Goal: Communication & Community: Answer question/provide support

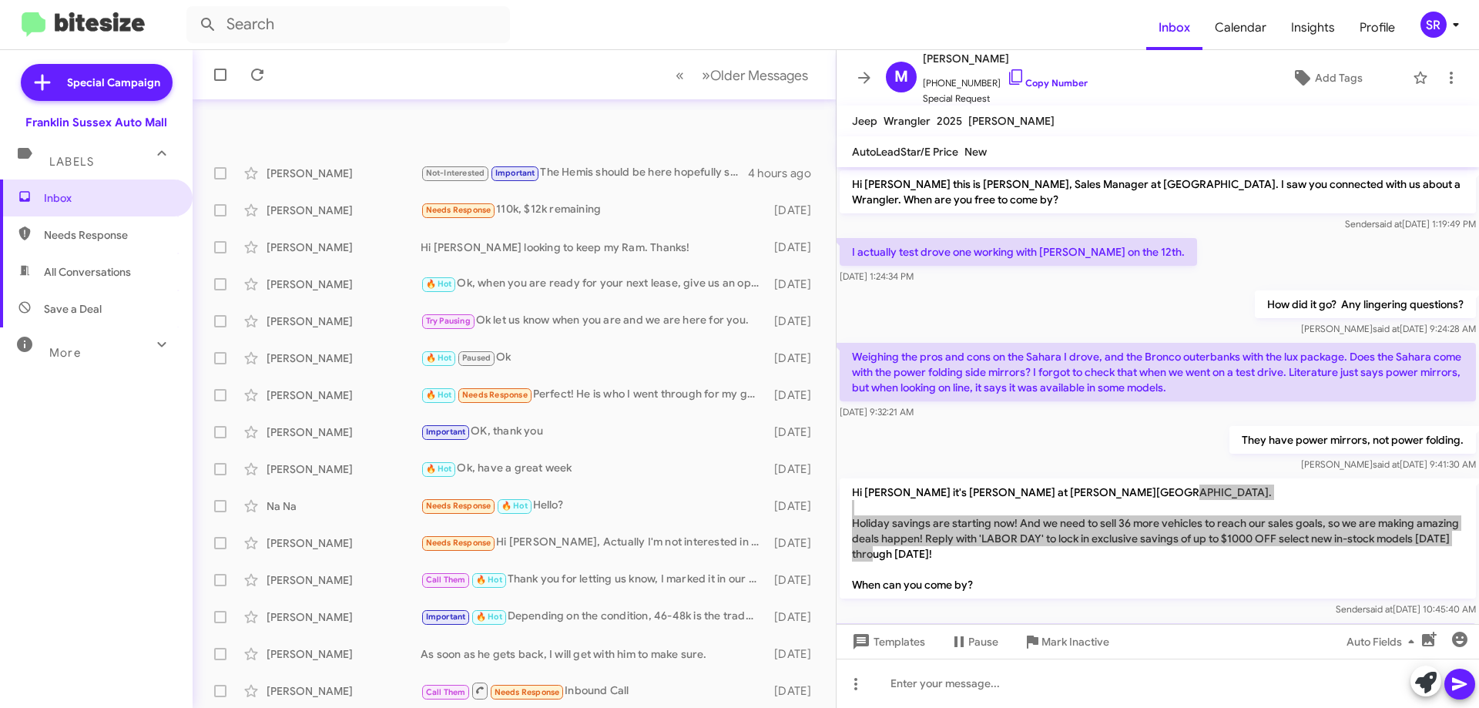
scroll to position [154, 0]
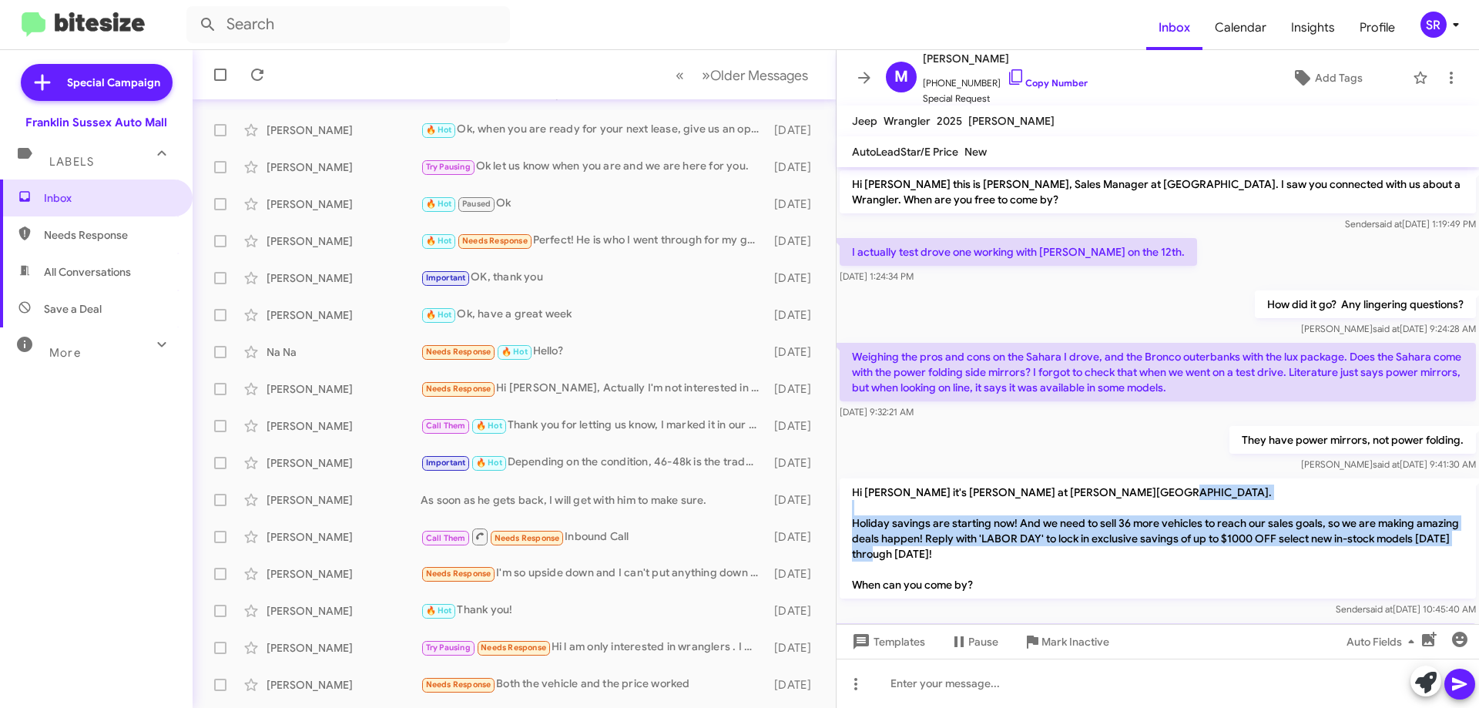
click at [52, 229] on span "Needs Response" at bounding box center [109, 234] width 131 height 15
type input "in:needs-response"
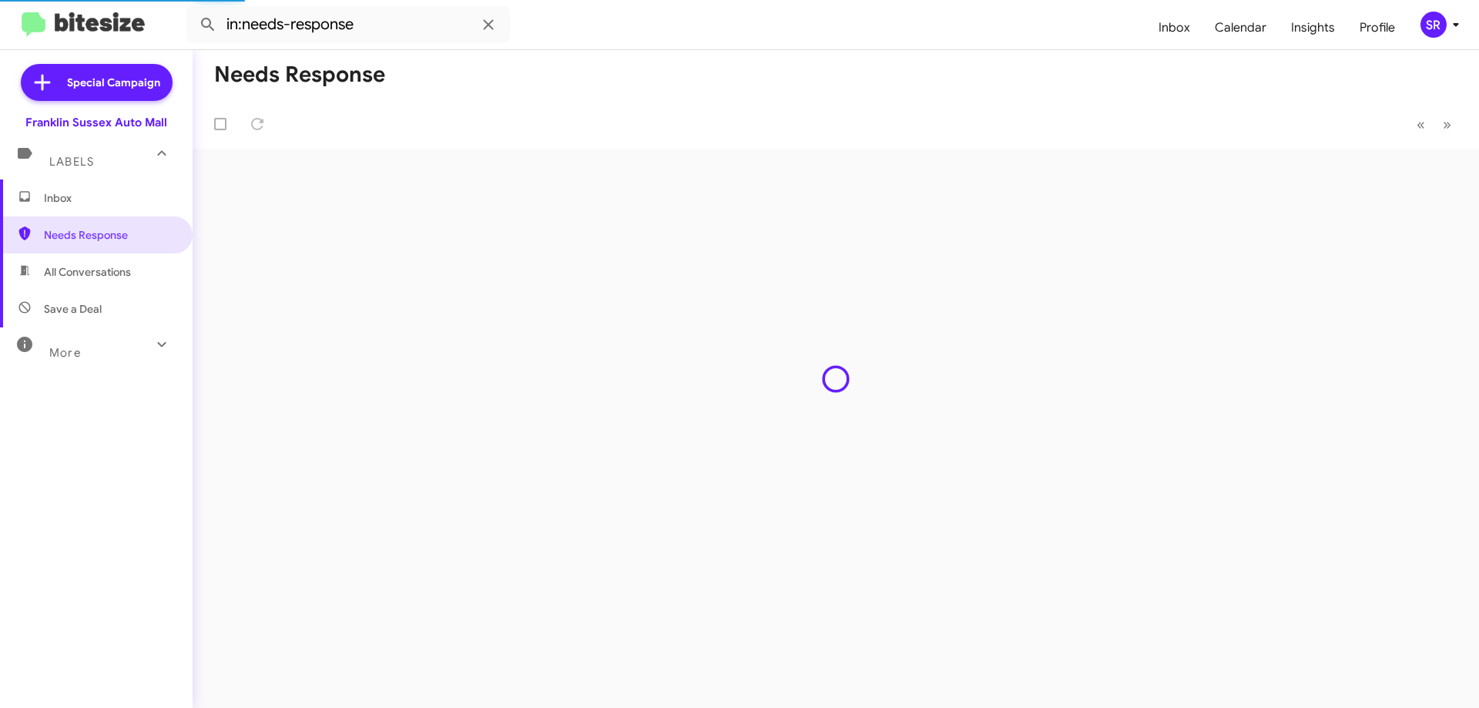
click at [49, 200] on span "Inbox" at bounding box center [109, 197] width 131 height 15
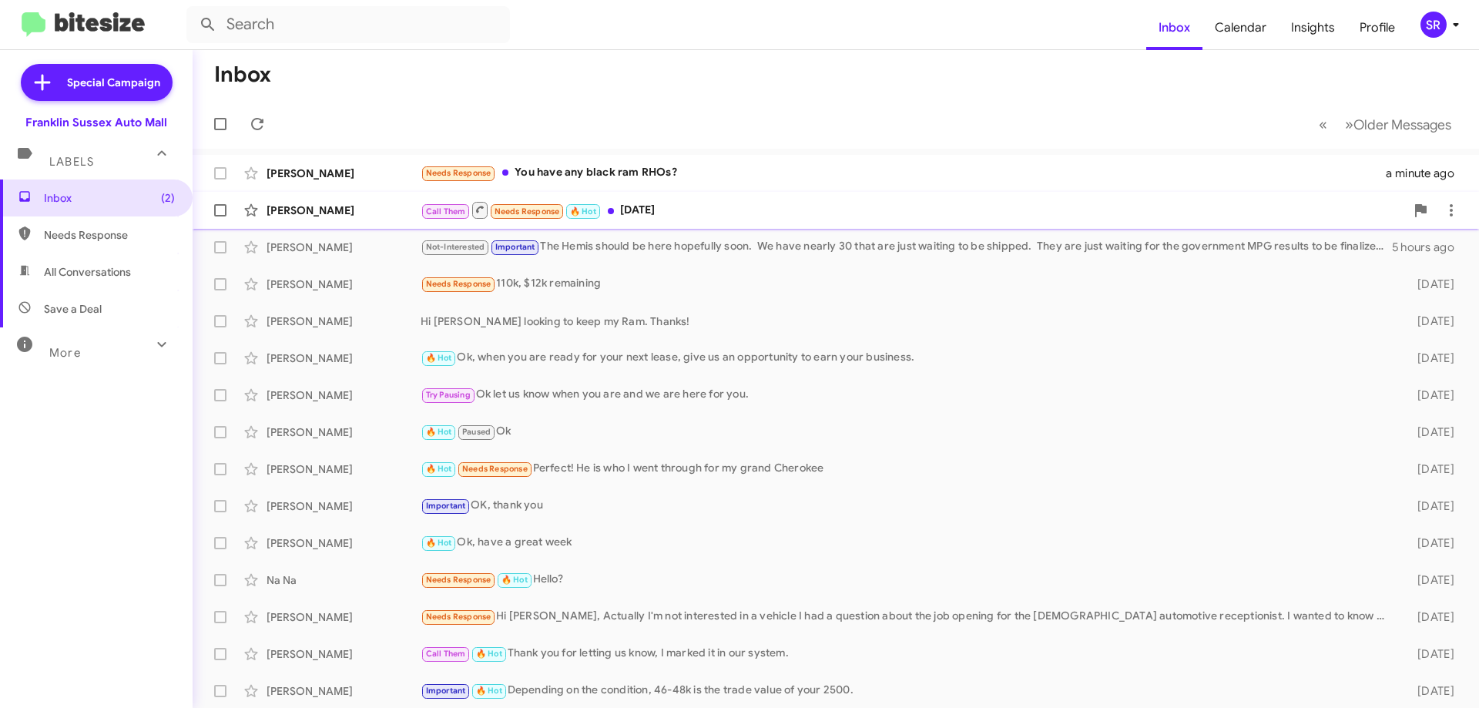
click at [649, 207] on div "Call Them Needs Response 🔥 Hot [DATE]" at bounding box center [913, 209] width 985 height 19
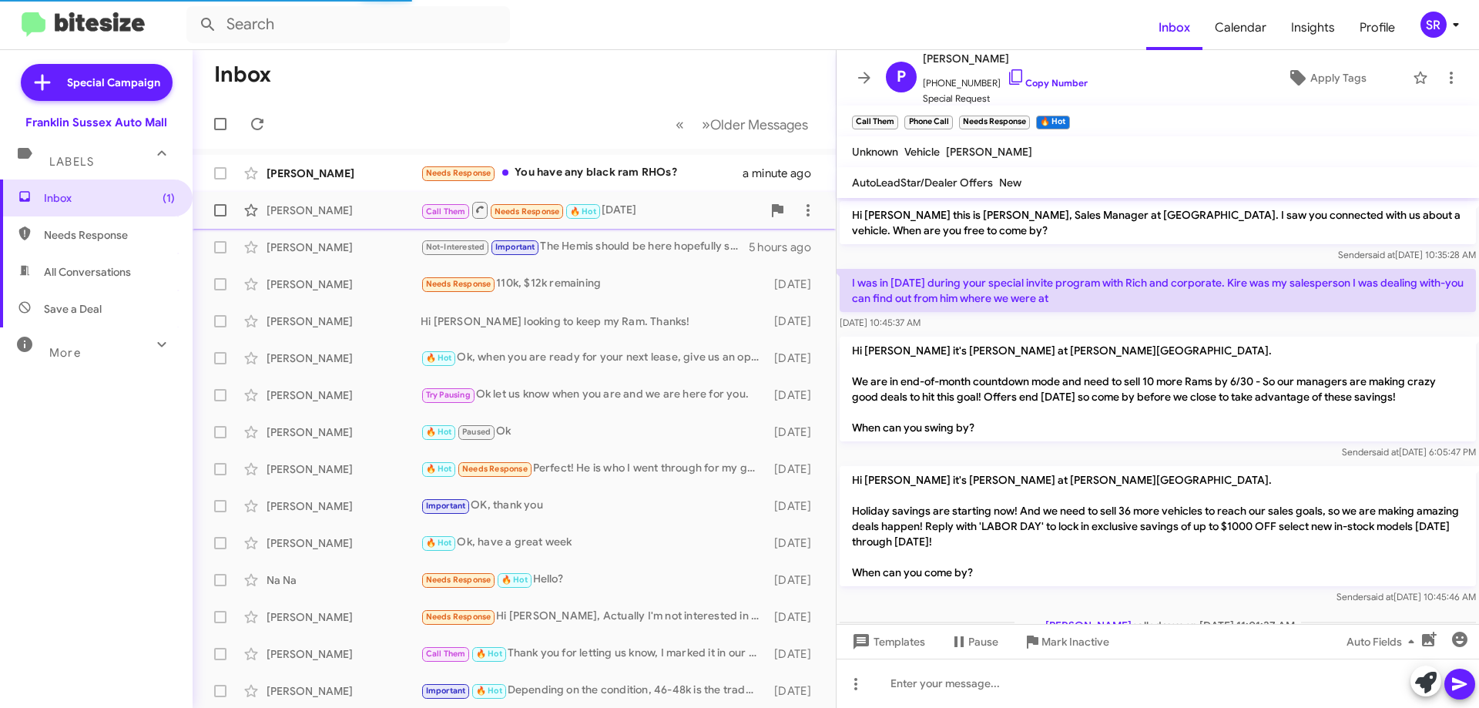
scroll to position [237, 0]
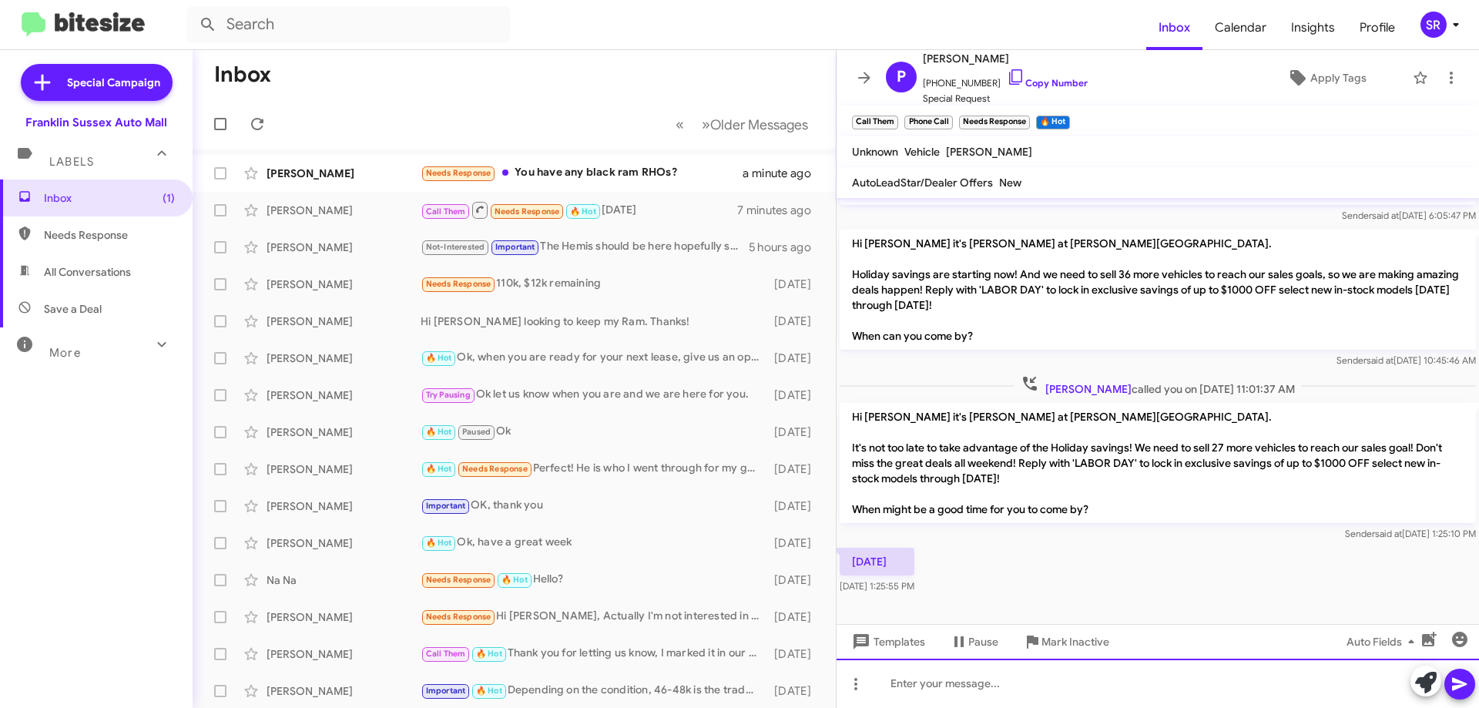
click at [927, 687] on div at bounding box center [1158, 683] width 643 height 49
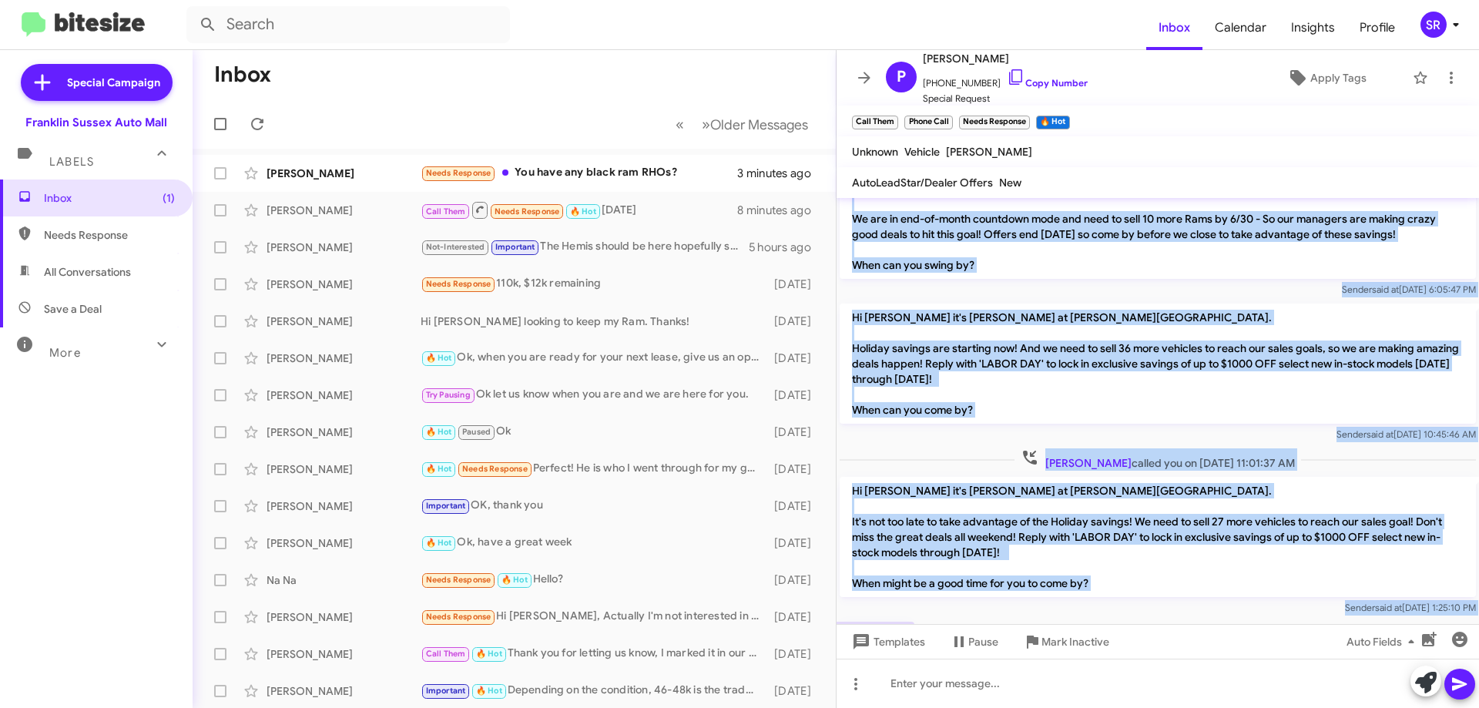
scroll to position [0, 0]
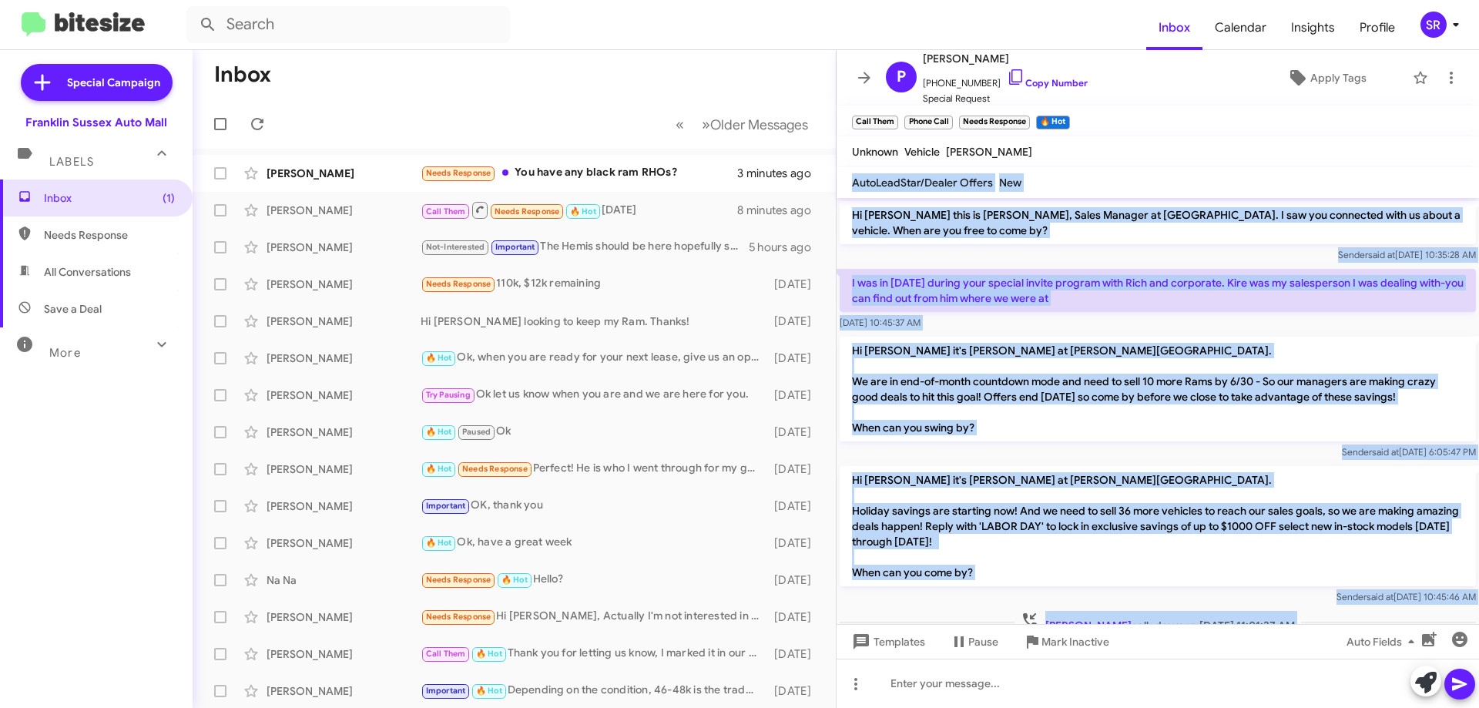
drag, startPoint x: 1454, startPoint y: 556, endPoint x: 854, endPoint y: 174, distance: 711.6
click at [854, 174] on div "P [PERSON_NAME] [PHONE_NUMBER] Copy Number Special Request Apply Tags Call Them…" at bounding box center [1158, 379] width 643 height 658
copy div "AutoLeadStar/Dealer Offers New Hi [PERSON_NAME] this is [PERSON_NAME], Sales Ma…"
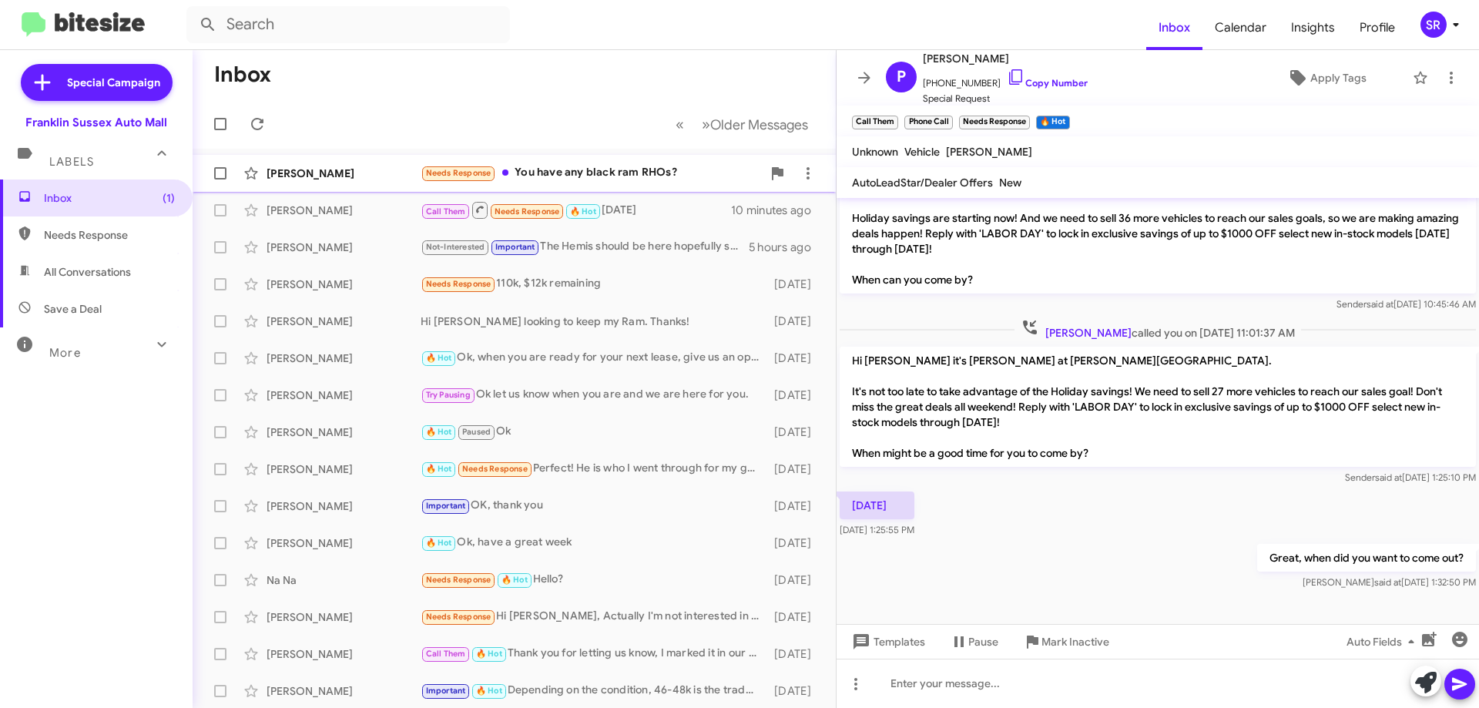
click at [561, 166] on div "Needs Response You have any black ram RHOs?" at bounding box center [591, 173] width 341 height 18
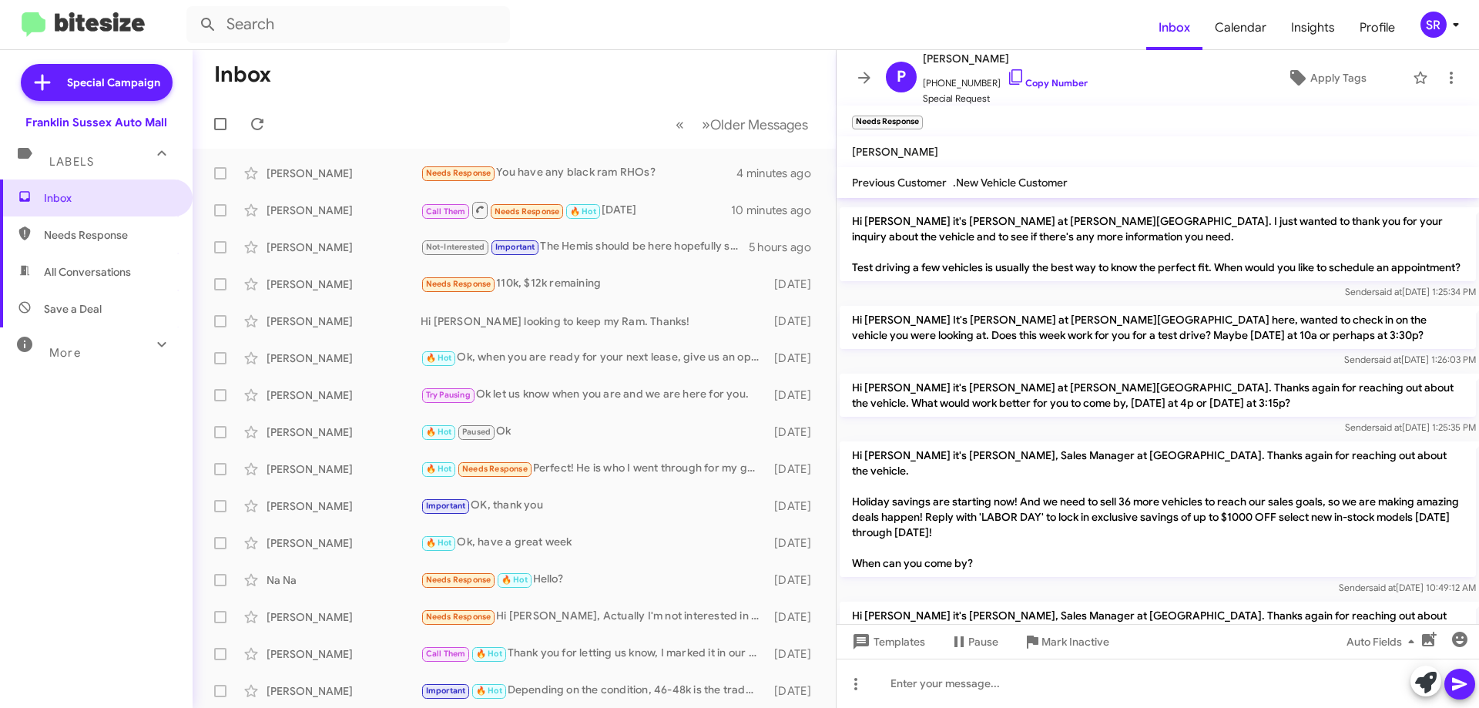
scroll to position [844, 0]
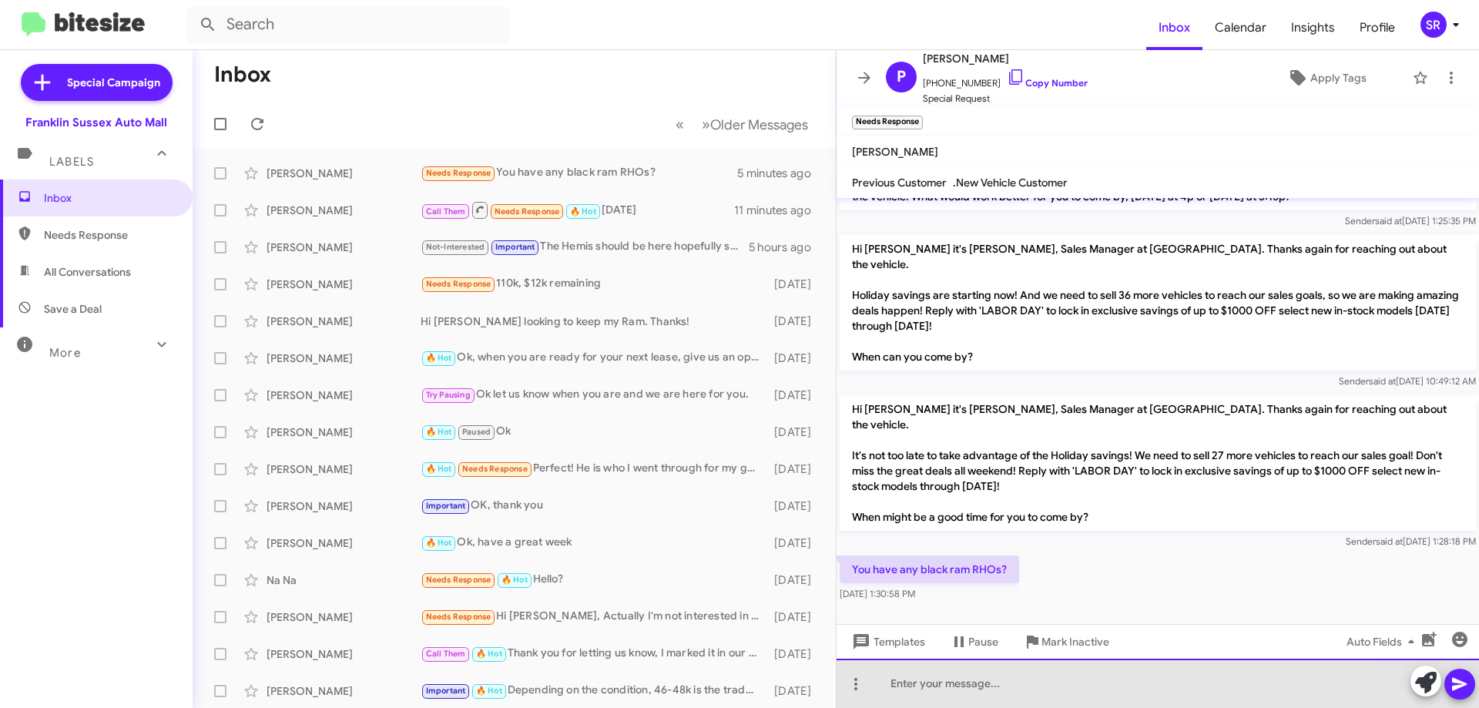
click at [936, 694] on div at bounding box center [1158, 683] width 643 height 49
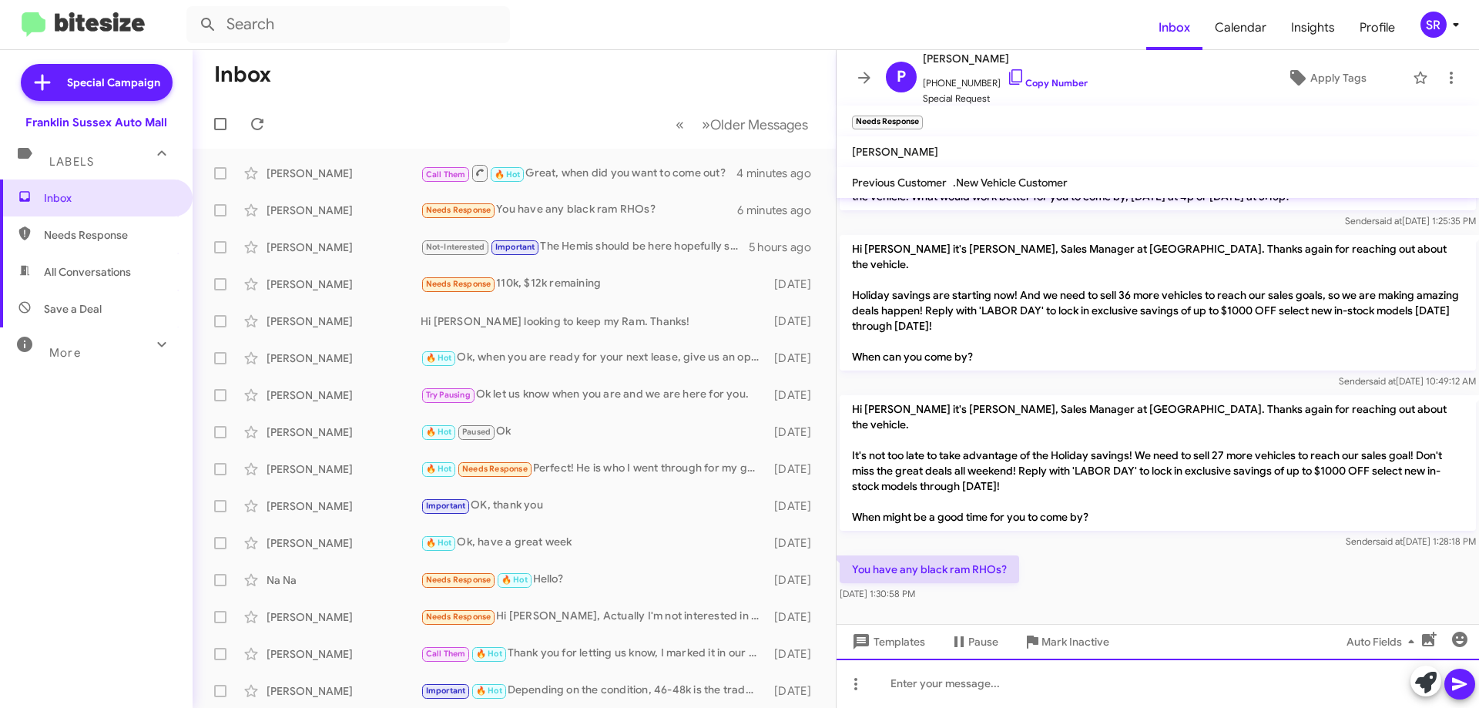
click at [1105, 684] on div at bounding box center [1158, 683] width 643 height 49
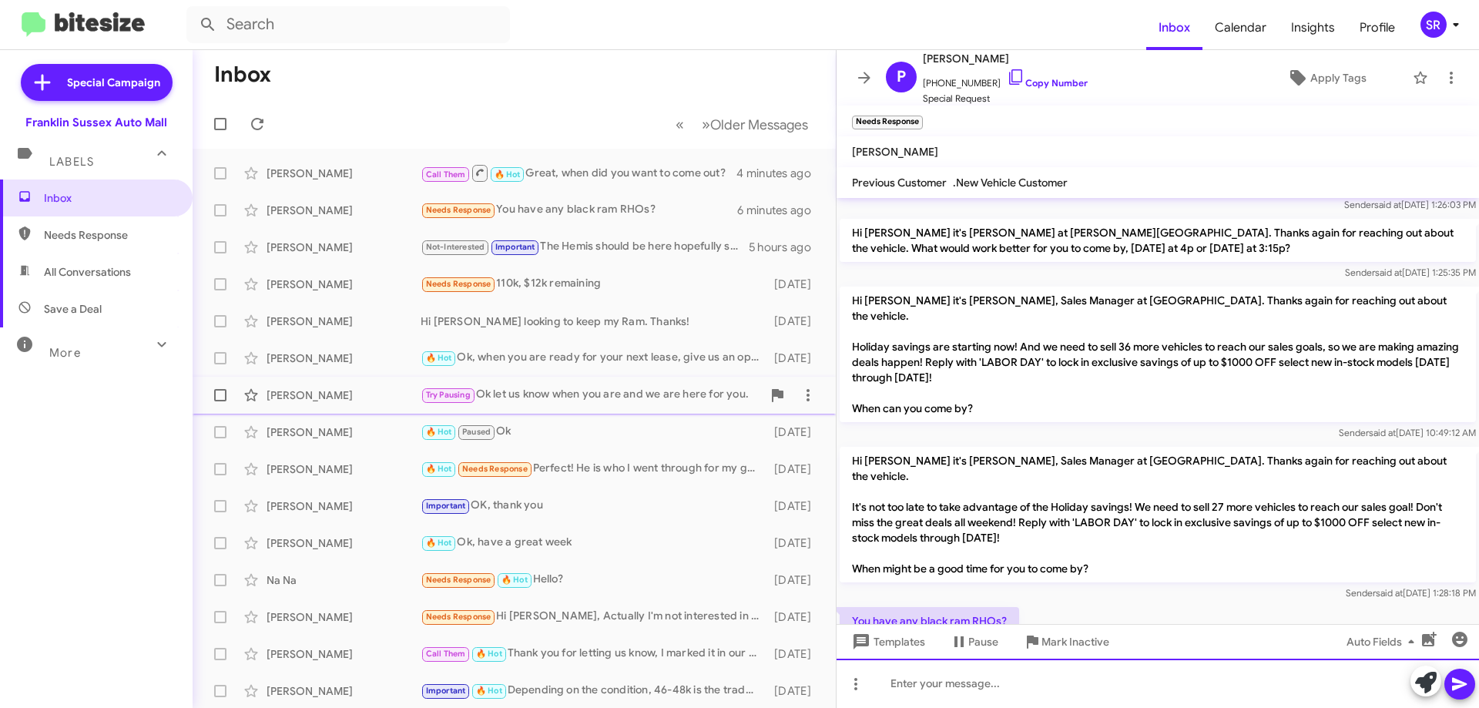
scroll to position [901, 0]
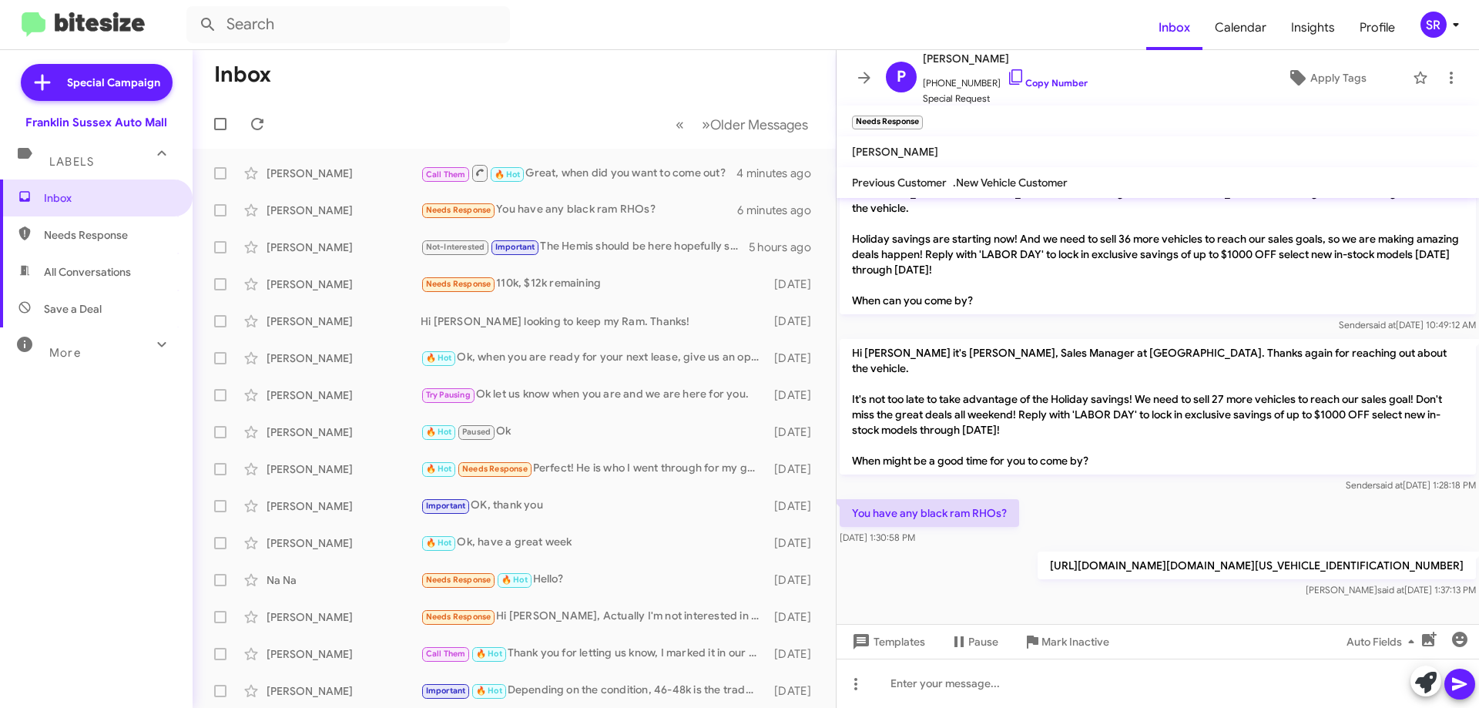
click at [96, 230] on span "Needs Response" at bounding box center [109, 234] width 131 height 15
type input "in:needs-response"
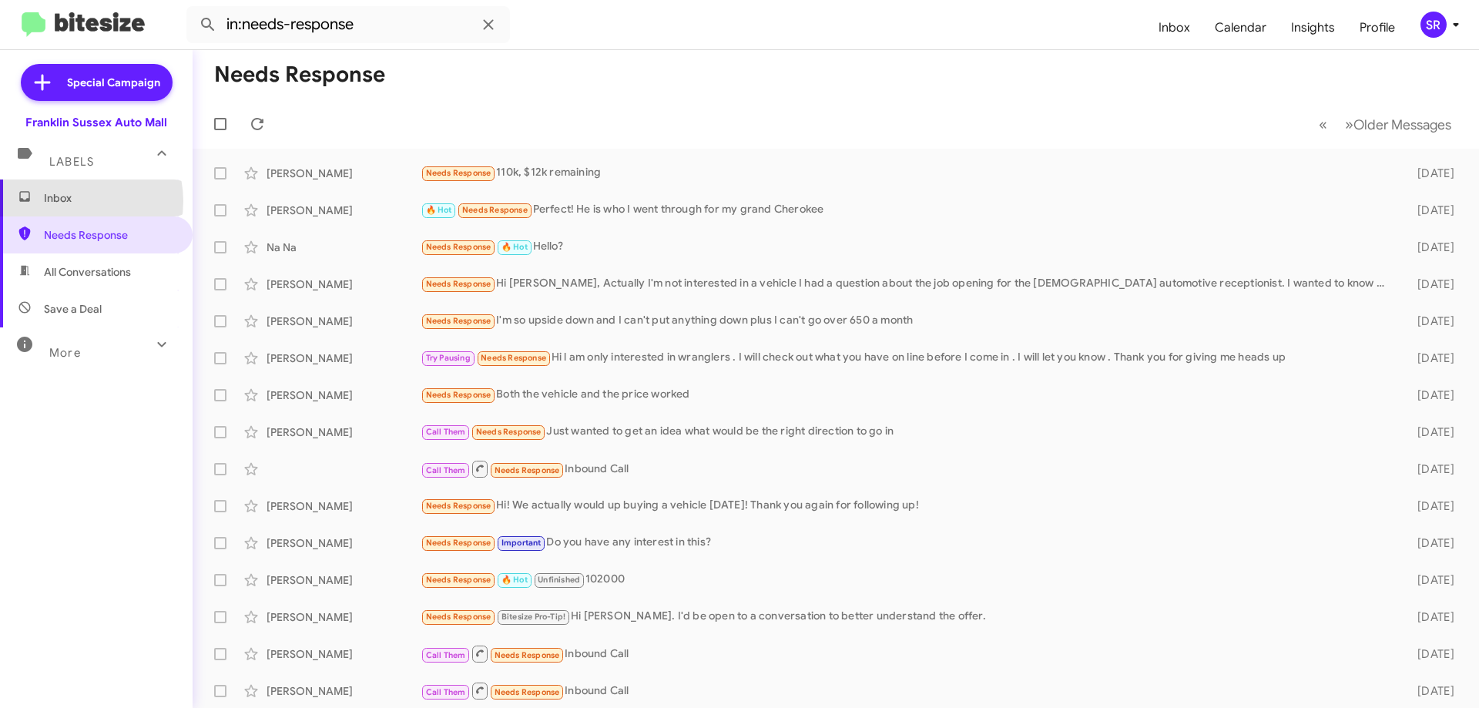
click at [72, 201] on span "Inbox" at bounding box center [109, 197] width 131 height 15
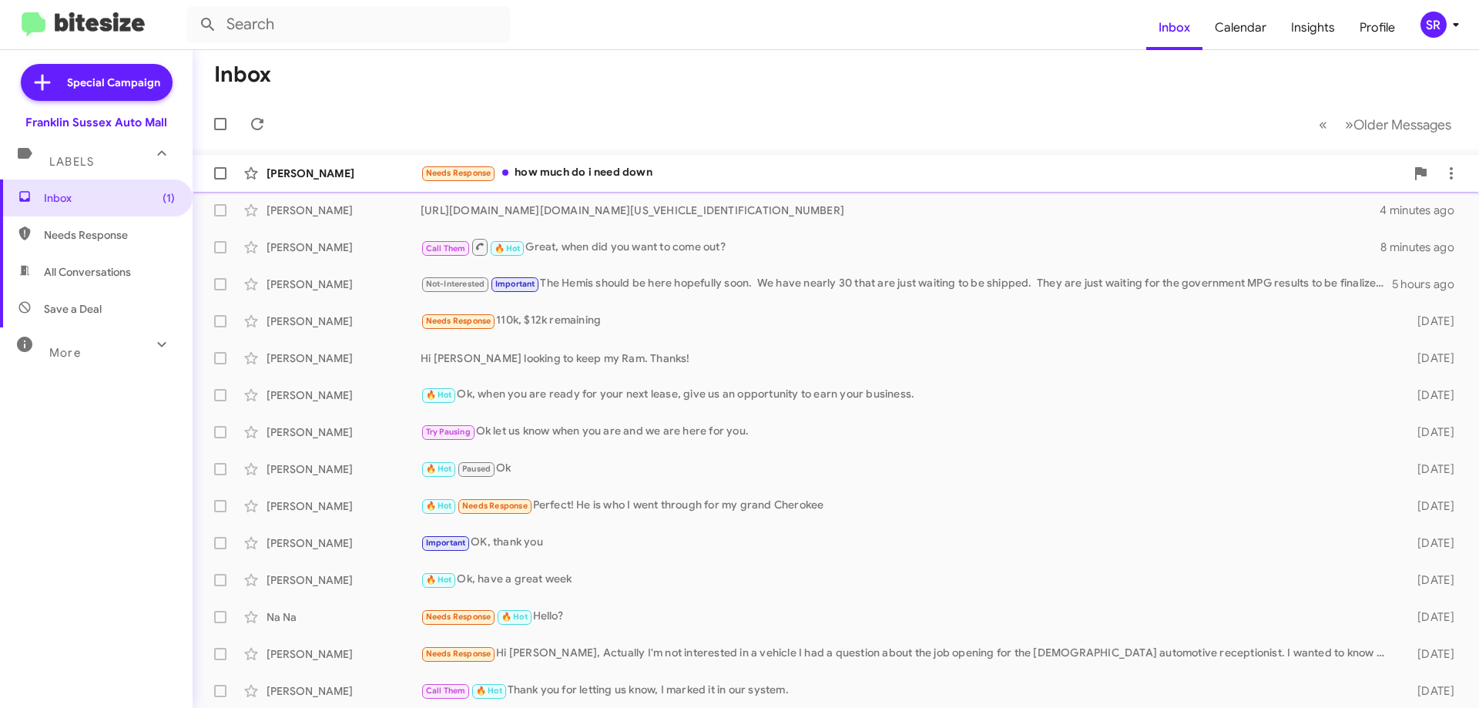
click at [586, 164] on div "Needs Response how much do i need down" at bounding box center [913, 173] width 985 height 18
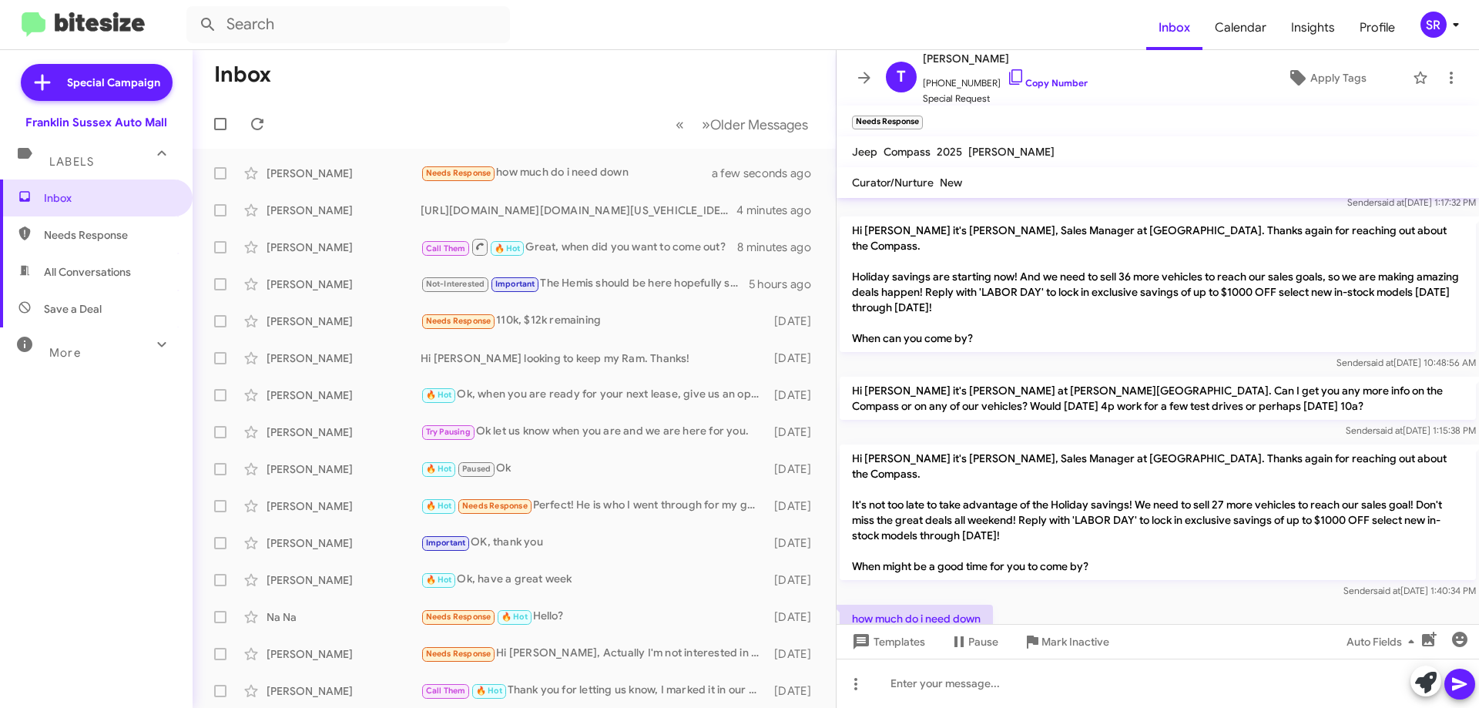
scroll to position [102, 0]
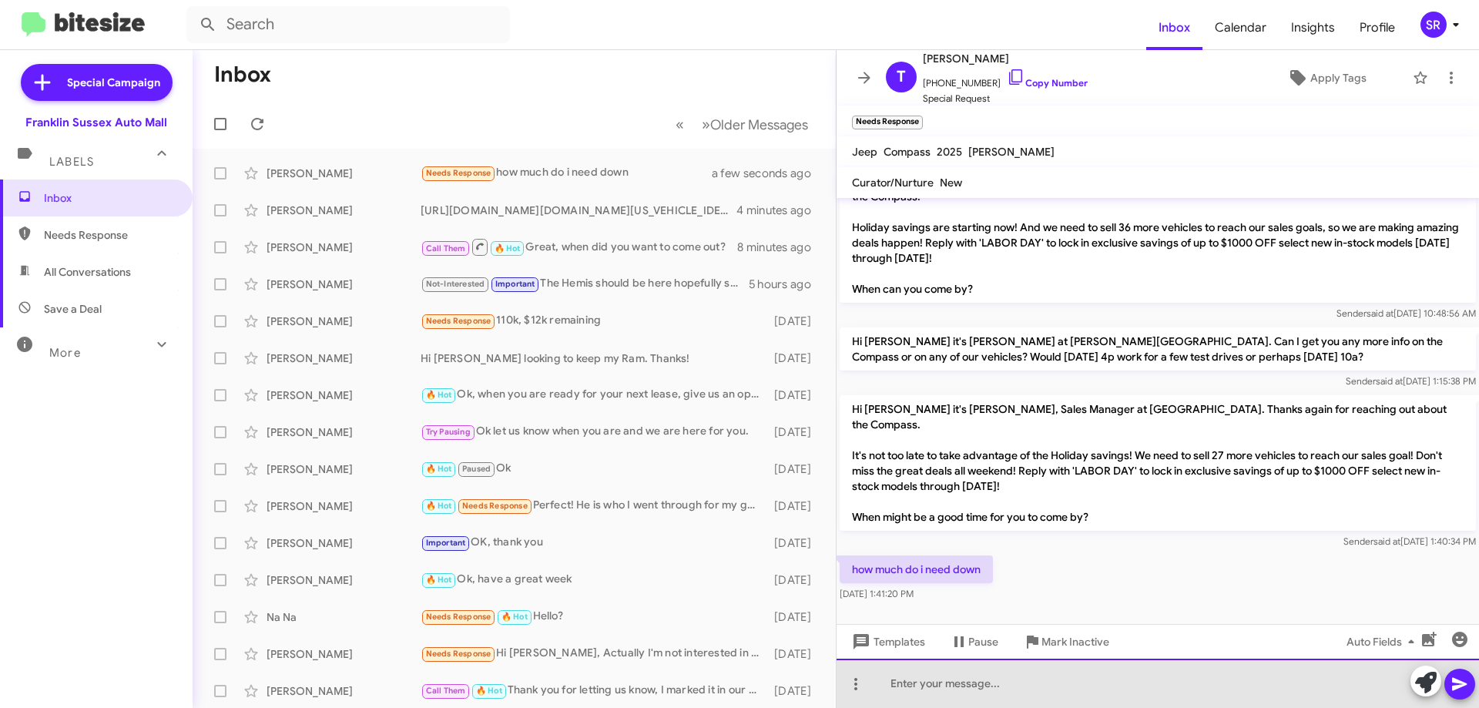
click at [945, 685] on div at bounding box center [1158, 683] width 643 height 49
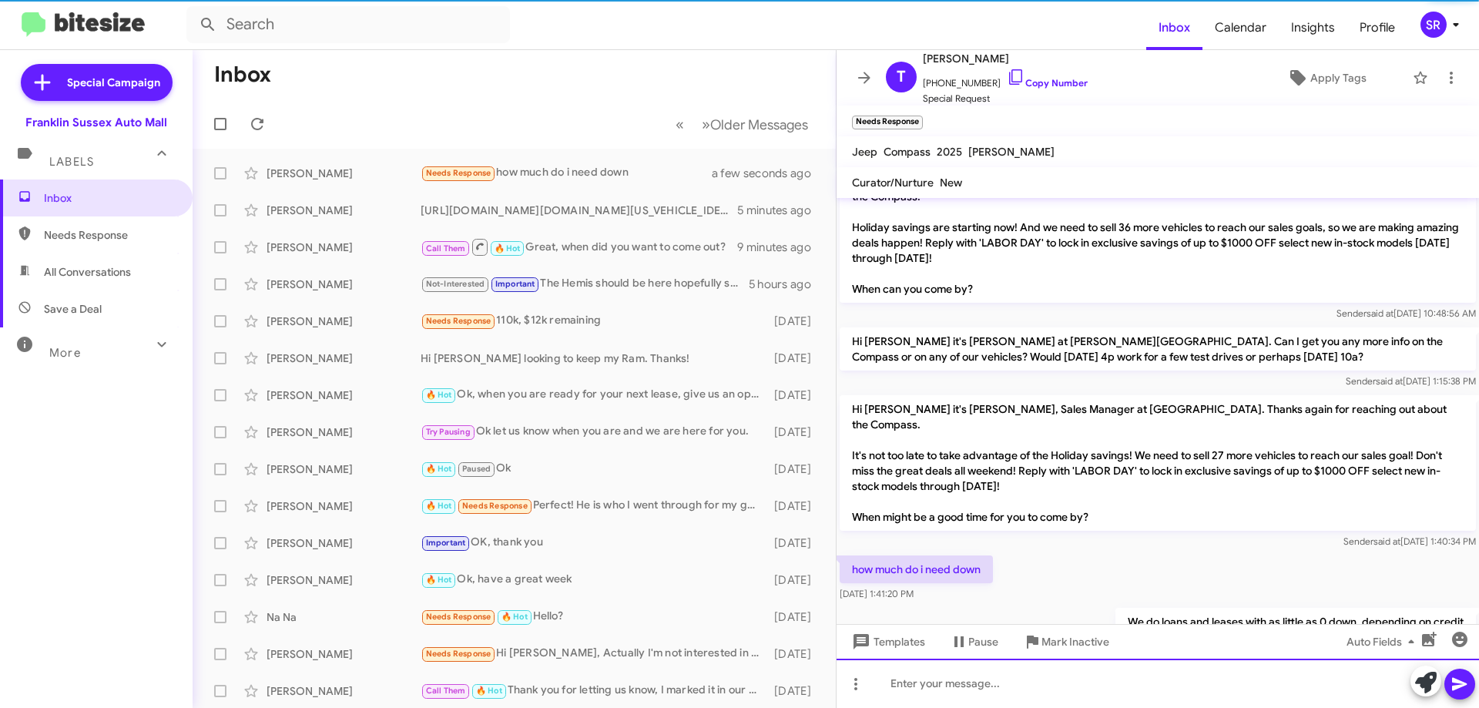
scroll to position [0, 0]
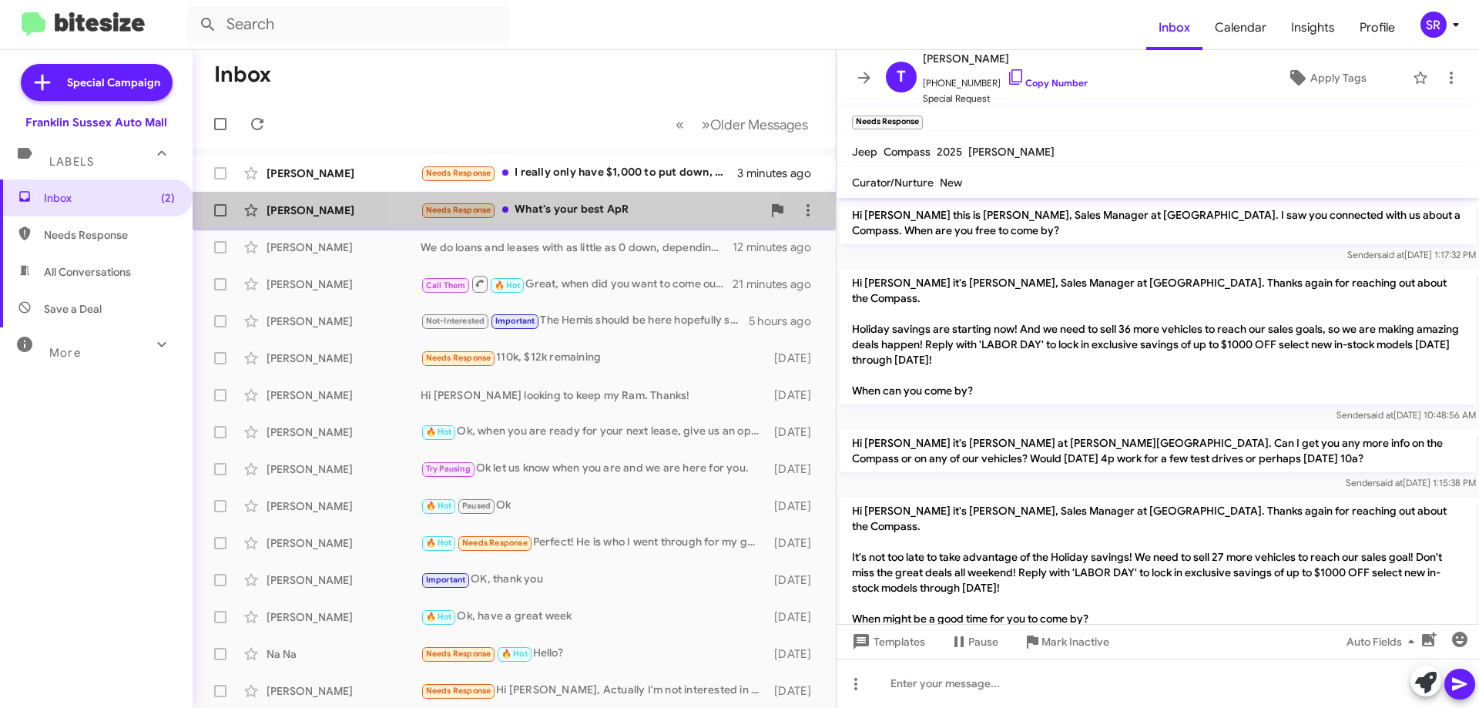
click at [549, 206] on div "Needs Response What's your best ApR" at bounding box center [591, 210] width 341 height 18
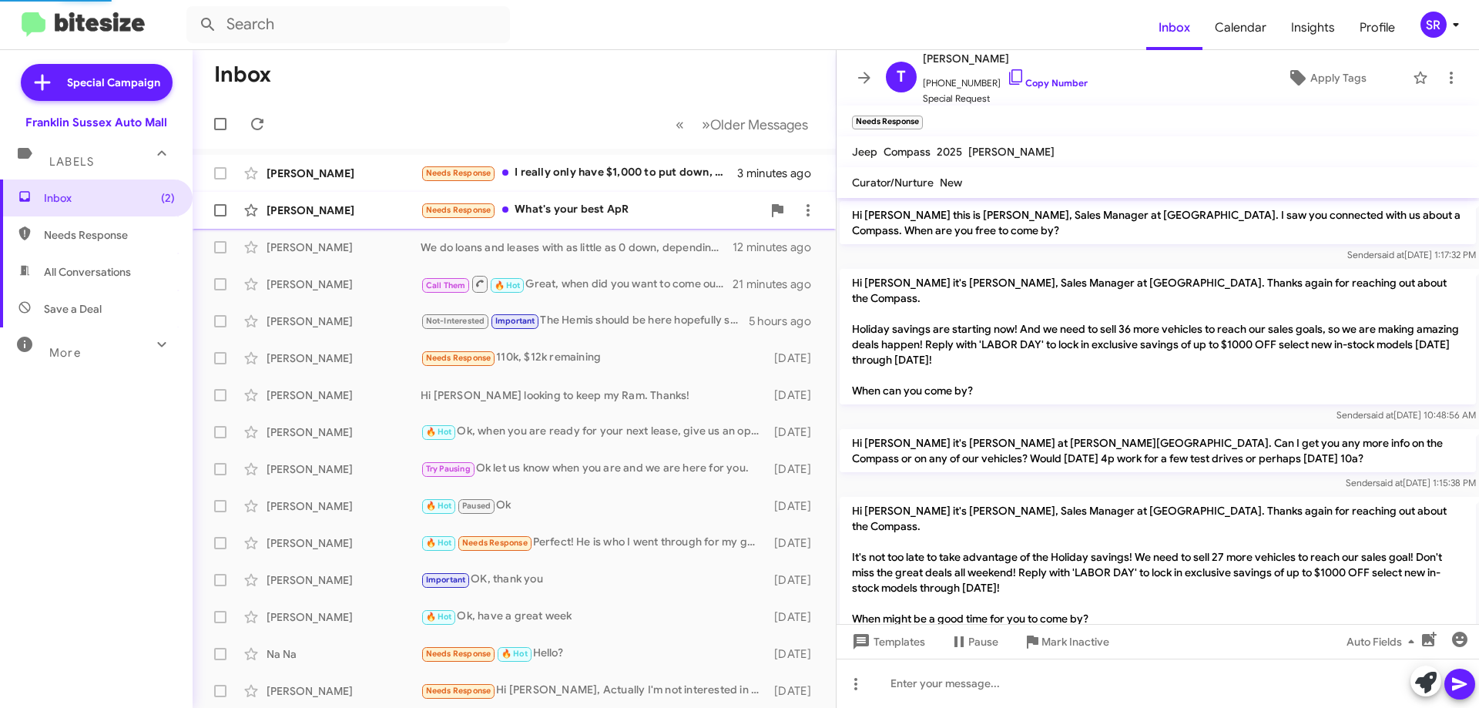
scroll to position [957, 0]
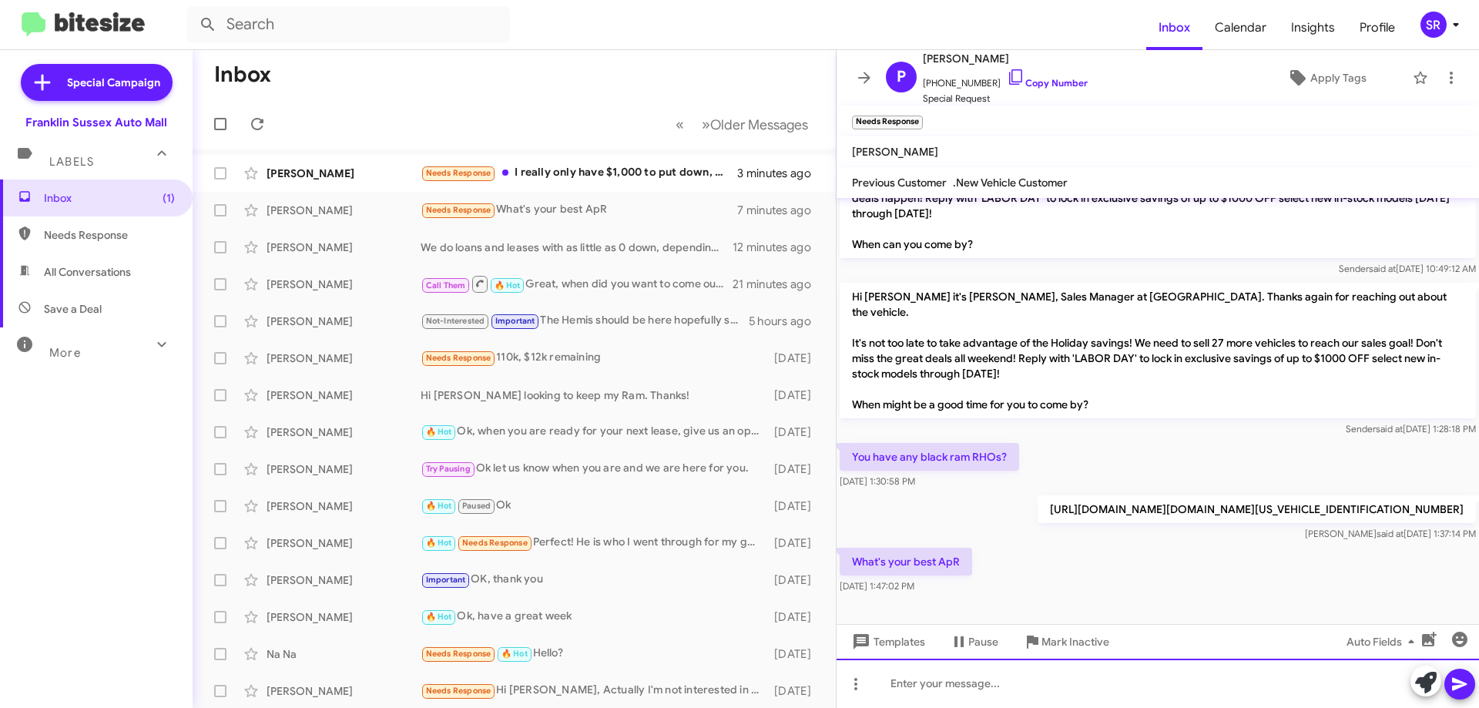
click at [932, 673] on div at bounding box center [1158, 683] width 643 height 49
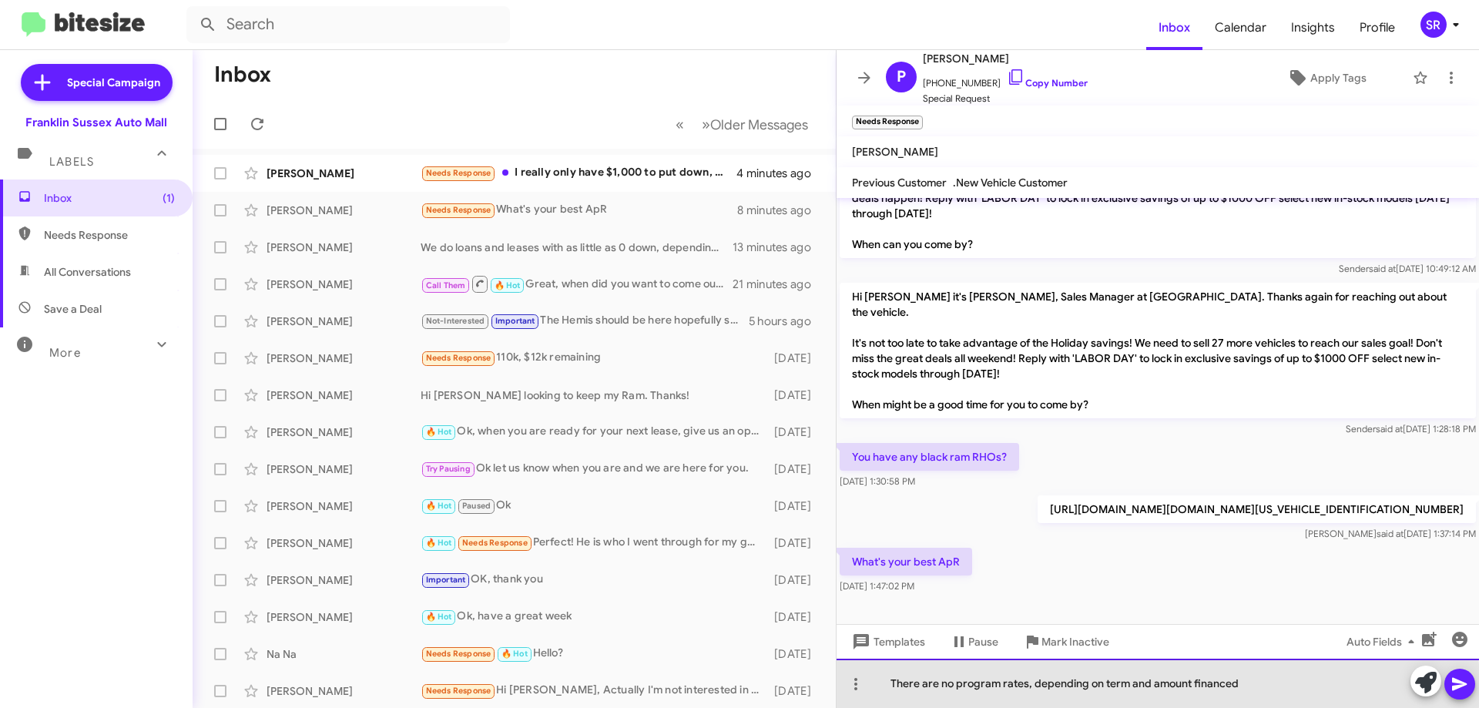
click at [1146, 686] on div "There are no program rates, depending on term and amount financed" at bounding box center [1158, 683] width 643 height 49
click at [1240, 677] on div "There are no program rates, depending on term, amount financed" at bounding box center [1158, 683] width 643 height 49
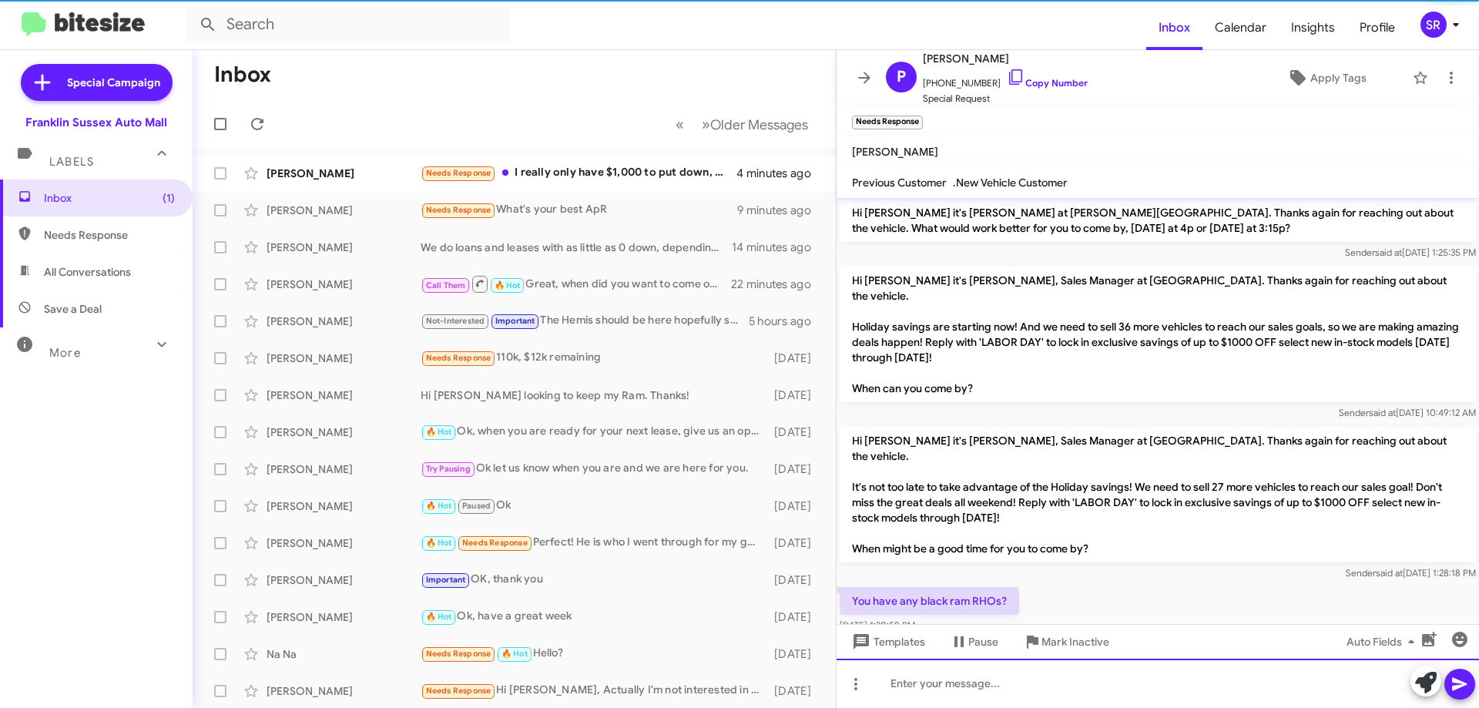
scroll to position [1029, 0]
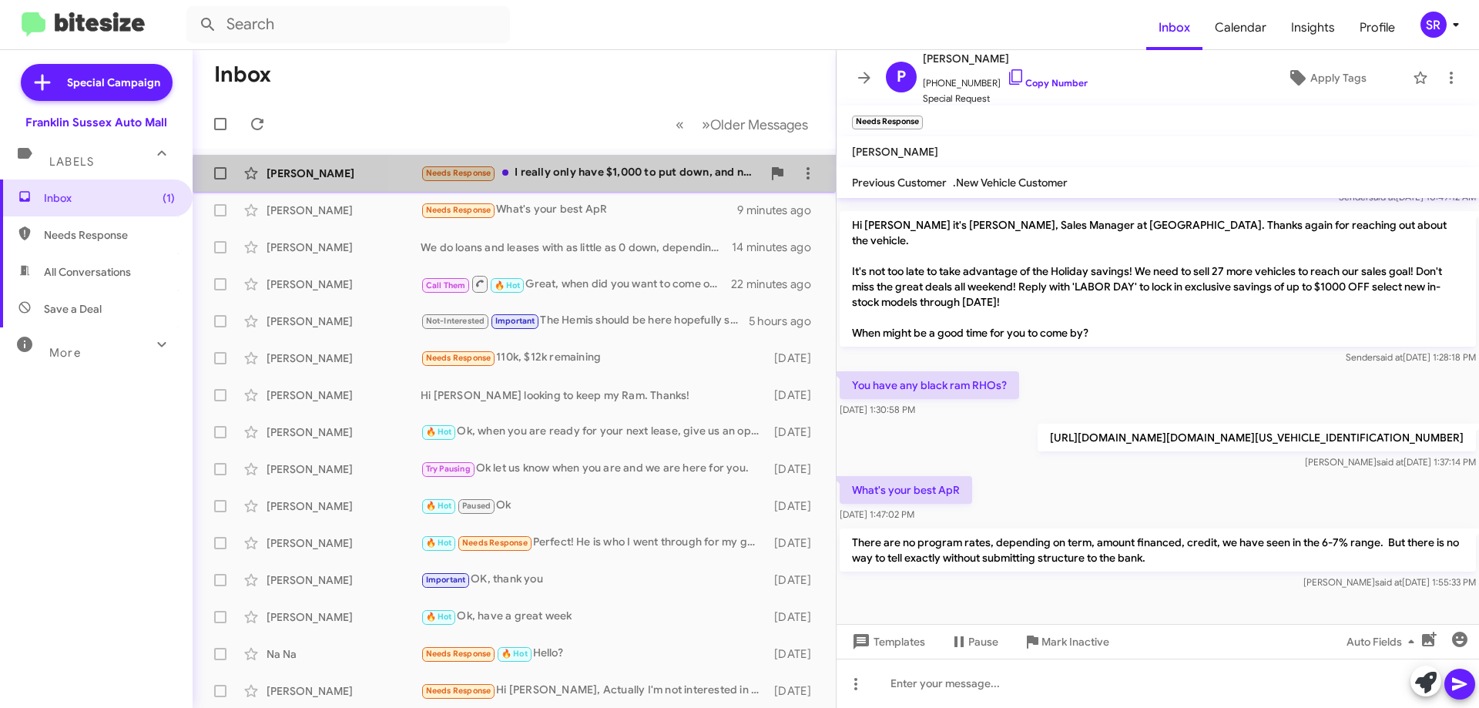
click at [631, 184] on div "[PERSON_NAME] Needs Response I really only have $1,000 to put down, and no co s…" at bounding box center [514, 173] width 619 height 31
